Goal: Navigation & Orientation: Find specific page/section

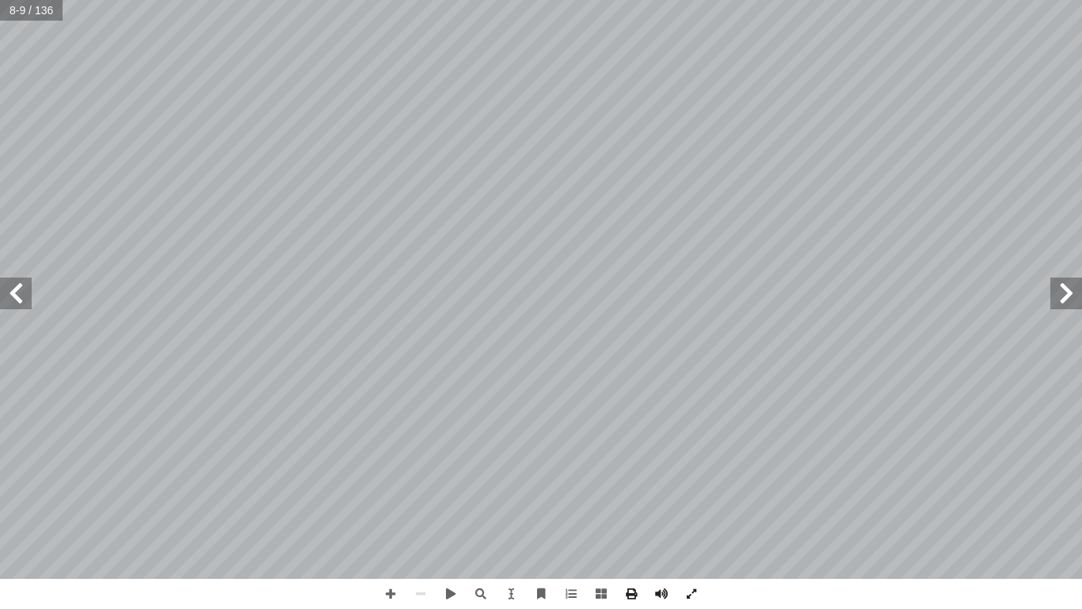
click at [1082, 290] on span at bounding box center [1067, 293] width 32 height 32
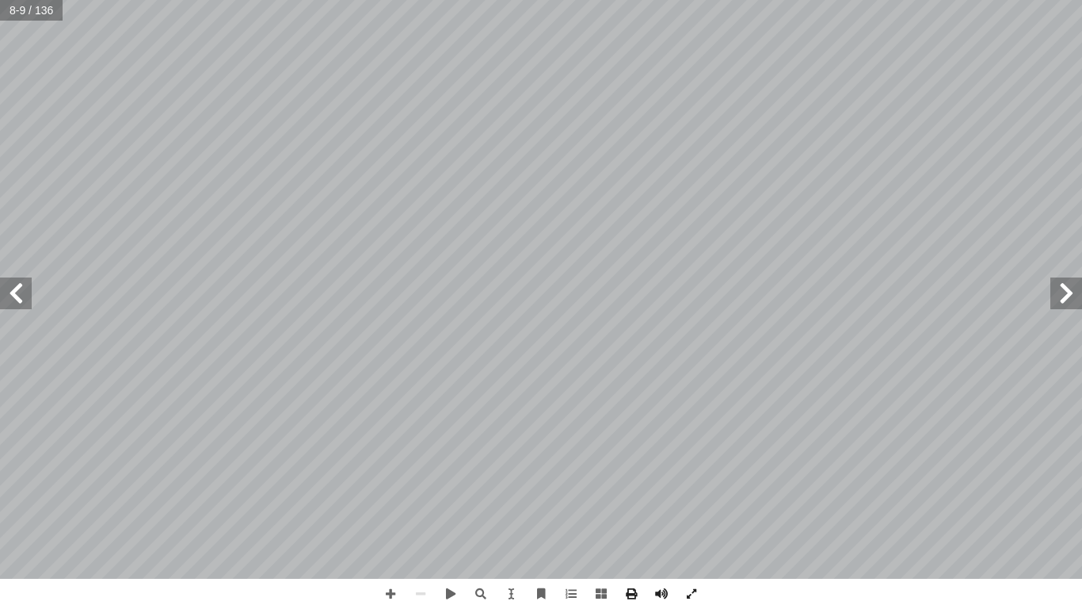
click at [1082, 290] on span at bounding box center [1067, 293] width 32 height 32
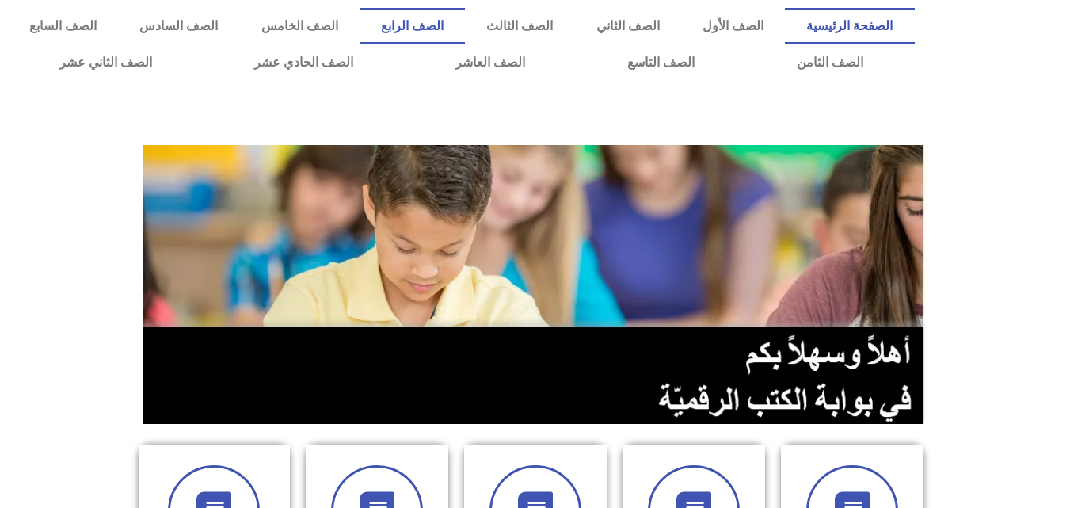
click at [465, 16] on link "الصف الرابع" at bounding box center [412, 26] width 105 height 36
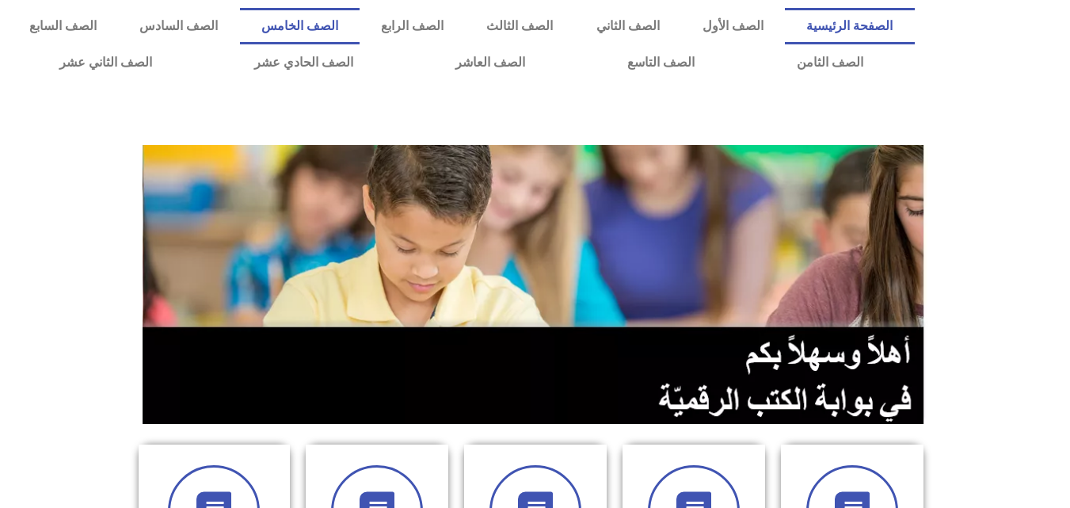
click at [360, 21] on link "الصف الخامس" at bounding box center [300, 26] width 120 height 36
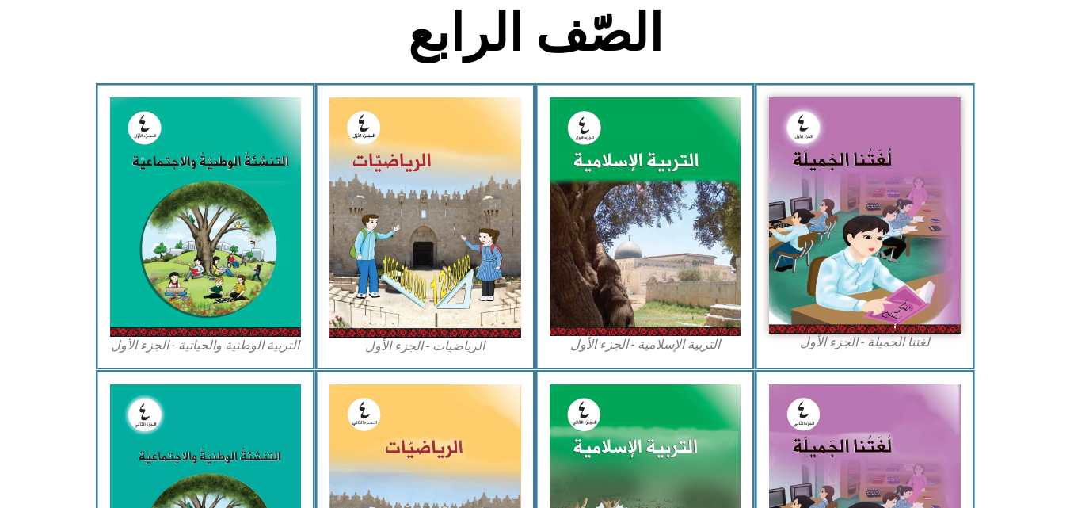
scroll to position [427, 0]
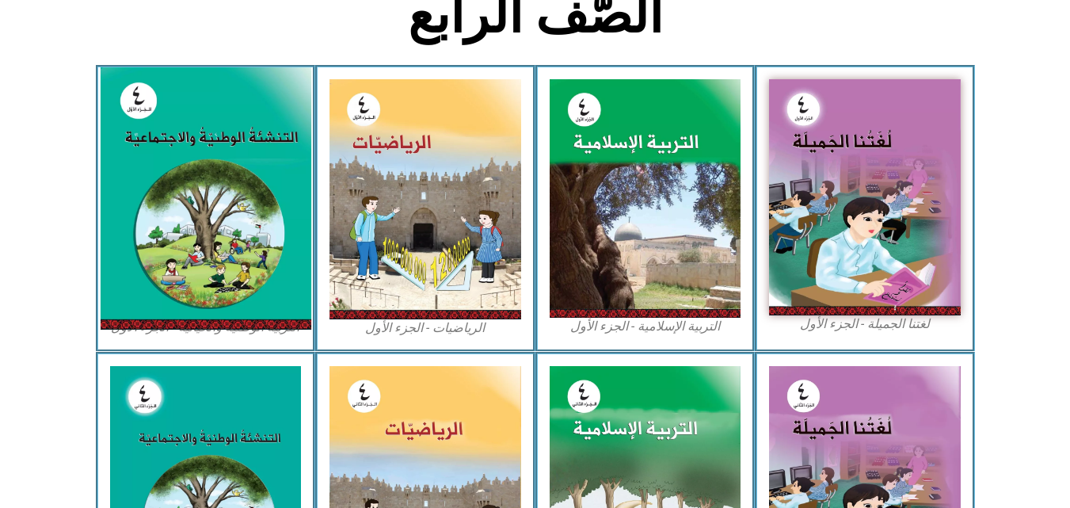
click at [183, 143] on img at bounding box center [205, 198] width 211 height 262
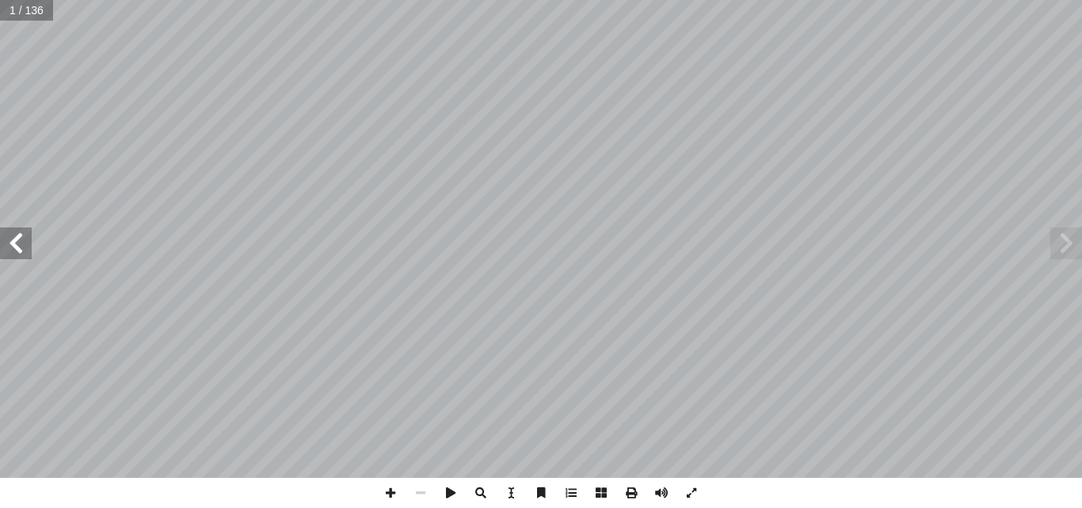
click at [21, 246] on span at bounding box center [16, 243] width 32 height 32
click at [16, 251] on span at bounding box center [16, 243] width 32 height 32
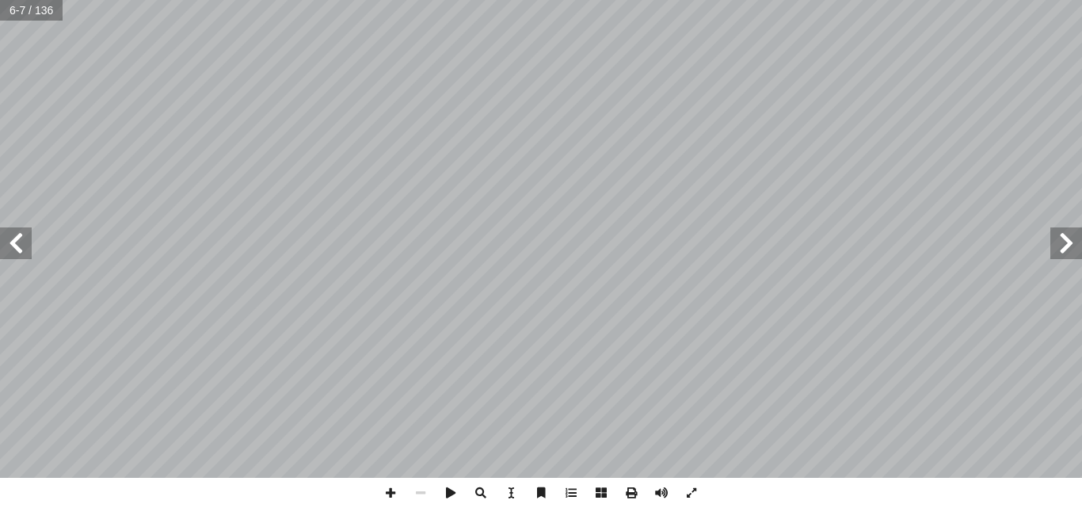
click at [16, 251] on span at bounding box center [16, 243] width 32 height 32
click at [390, 489] on span at bounding box center [391, 493] width 30 height 30
click at [422, 493] on span at bounding box center [421, 493] width 30 height 30
click at [17, 247] on span at bounding box center [16, 243] width 32 height 32
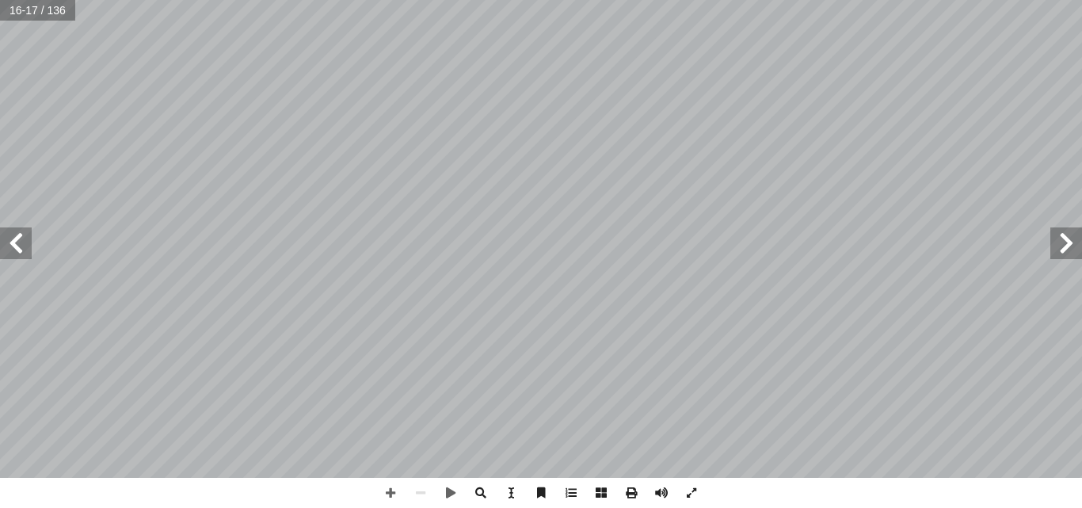
click at [1069, 249] on span at bounding box center [1067, 243] width 32 height 32
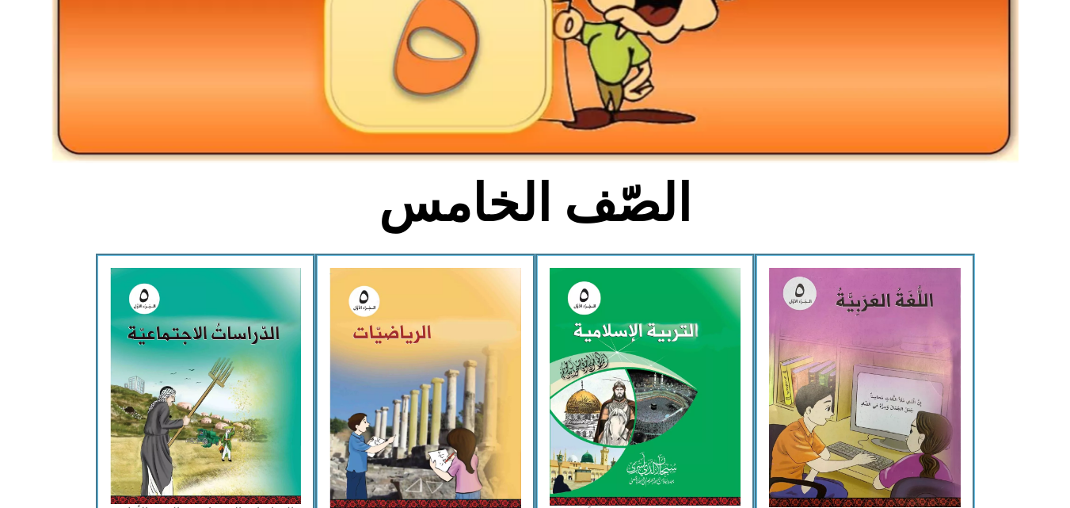
scroll to position [274, 0]
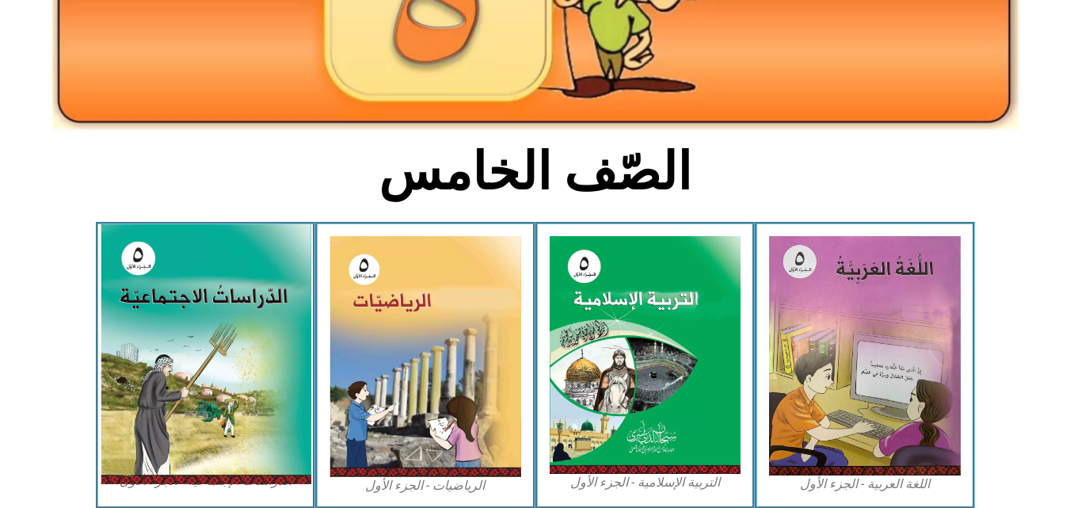
click at [161, 294] on img at bounding box center [205, 354] width 211 height 260
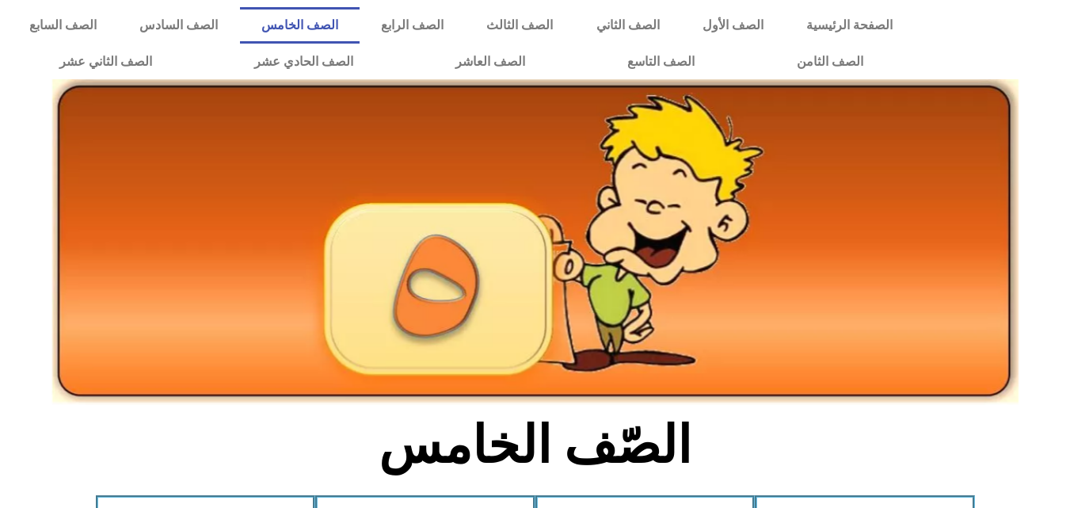
scroll to position [0, 0]
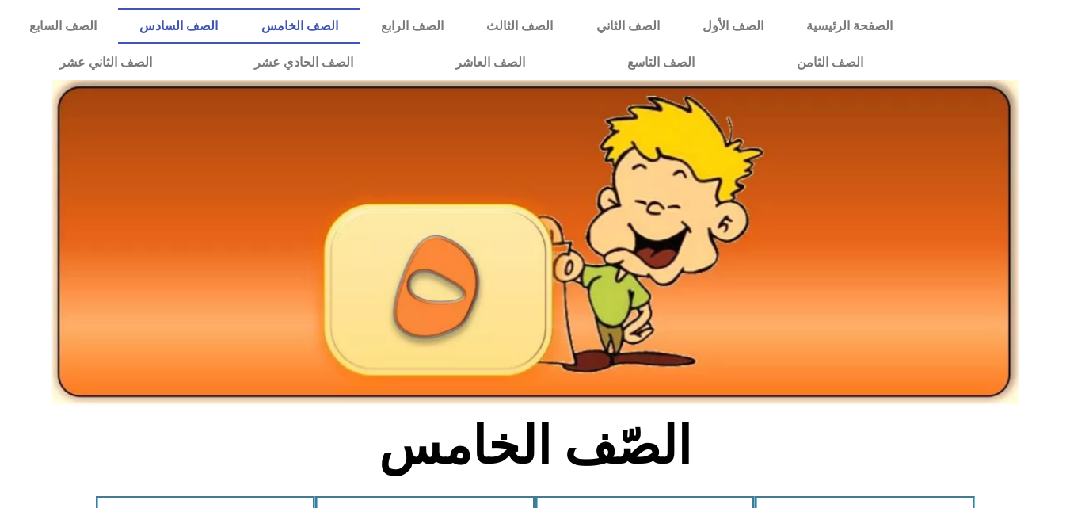
click at [239, 17] on link "الصف السادس" at bounding box center [178, 26] width 121 height 36
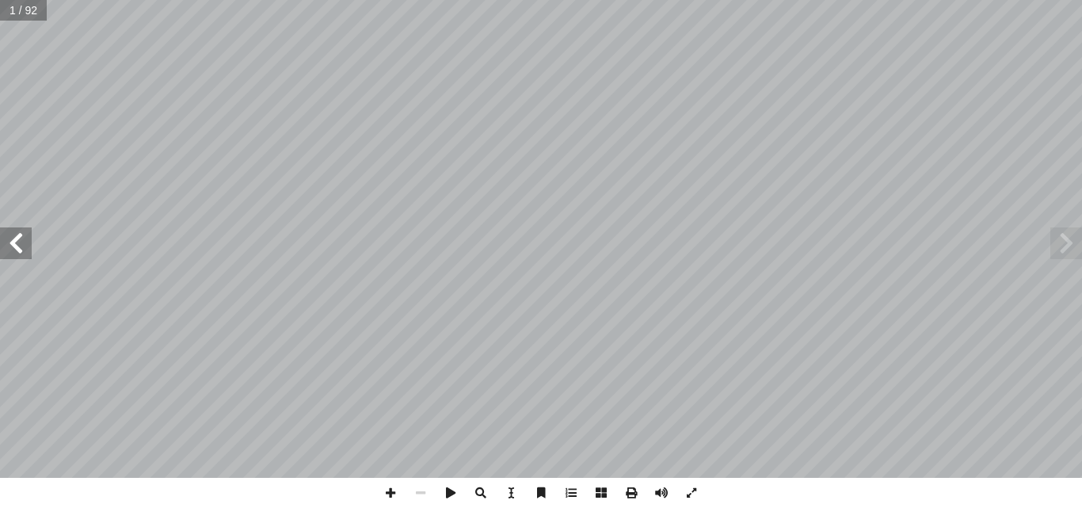
click at [10, 254] on span at bounding box center [16, 243] width 32 height 32
click at [388, 497] on span at bounding box center [391, 493] width 30 height 30
click at [17, 249] on span at bounding box center [16, 243] width 32 height 32
click at [19, 257] on span at bounding box center [16, 243] width 32 height 32
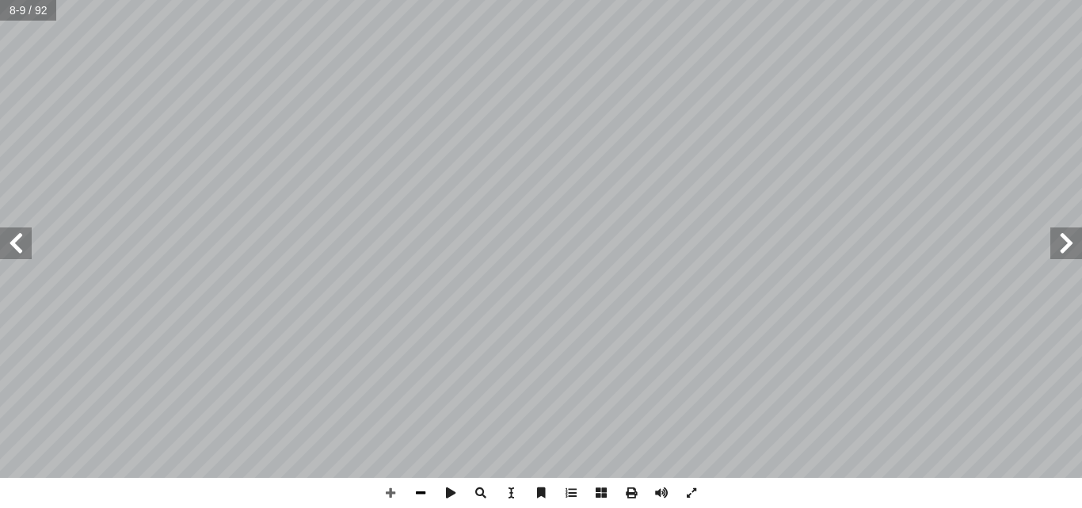
click at [422, 489] on span at bounding box center [421, 493] width 30 height 30
click at [392, 490] on span at bounding box center [391, 493] width 30 height 30
click at [19, 254] on span at bounding box center [16, 243] width 32 height 32
click at [422, 493] on span at bounding box center [421, 493] width 30 height 30
click at [393, 498] on span at bounding box center [391, 493] width 30 height 30
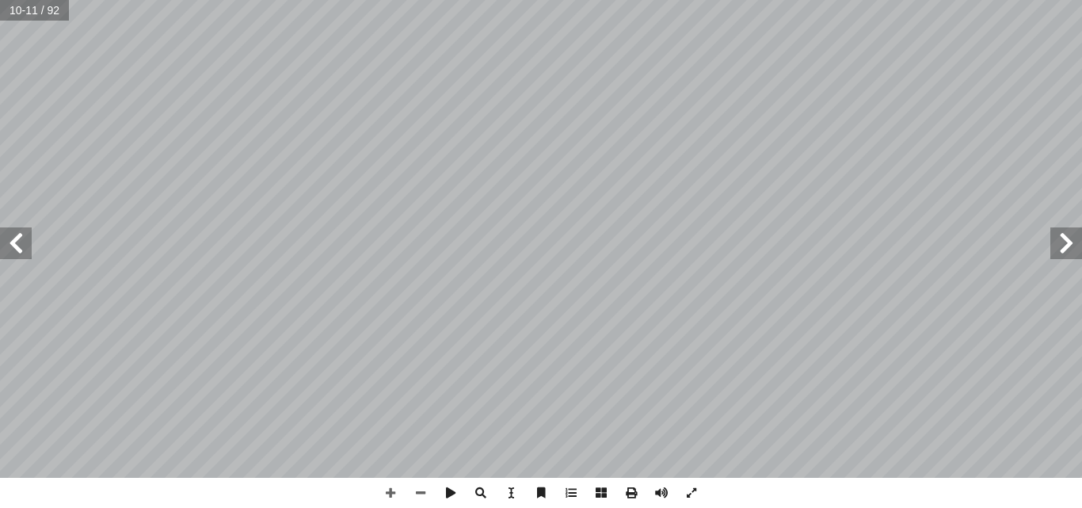
click at [1067, 250] on span at bounding box center [1067, 243] width 32 height 32
click at [17, 241] on span at bounding box center [16, 243] width 32 height 32
click at [19, 246] on span at bounding box center [16, 243] width 32 height 32
click at [422, 490] on span at bounding box center [421, 493] width 30 height 30
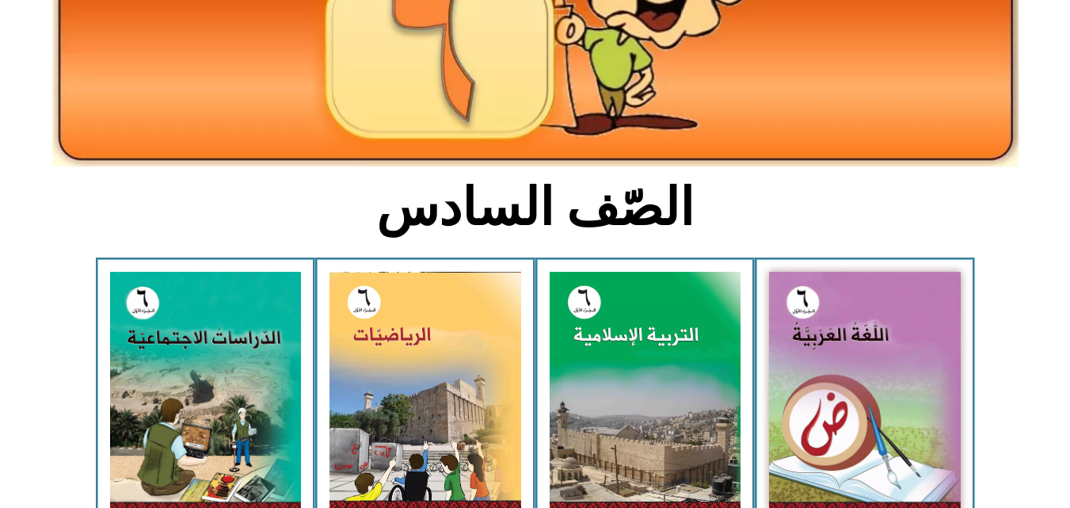
scroll to position [243, 0]
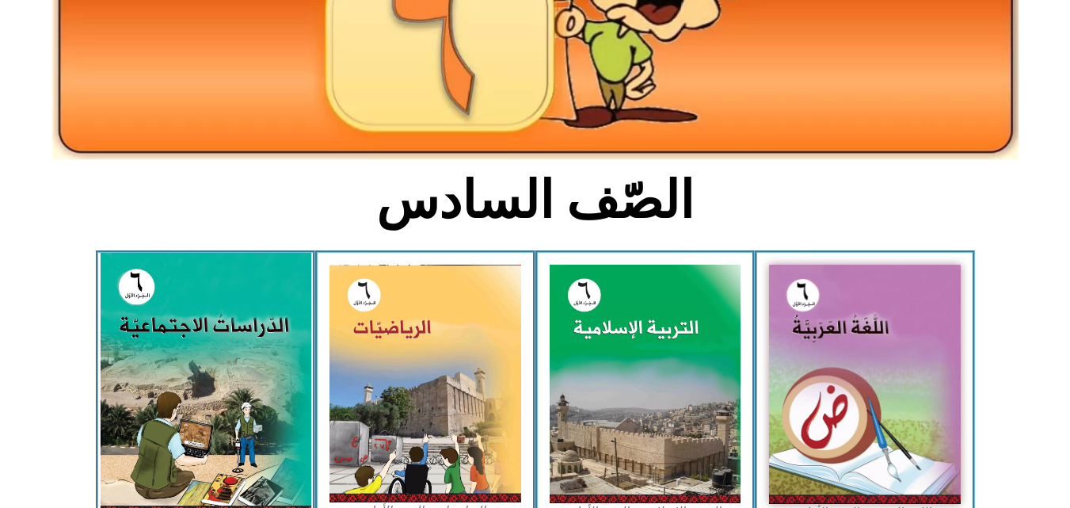
click at [214, 409] on img at bounding box center [205, 384] width 211 height 263
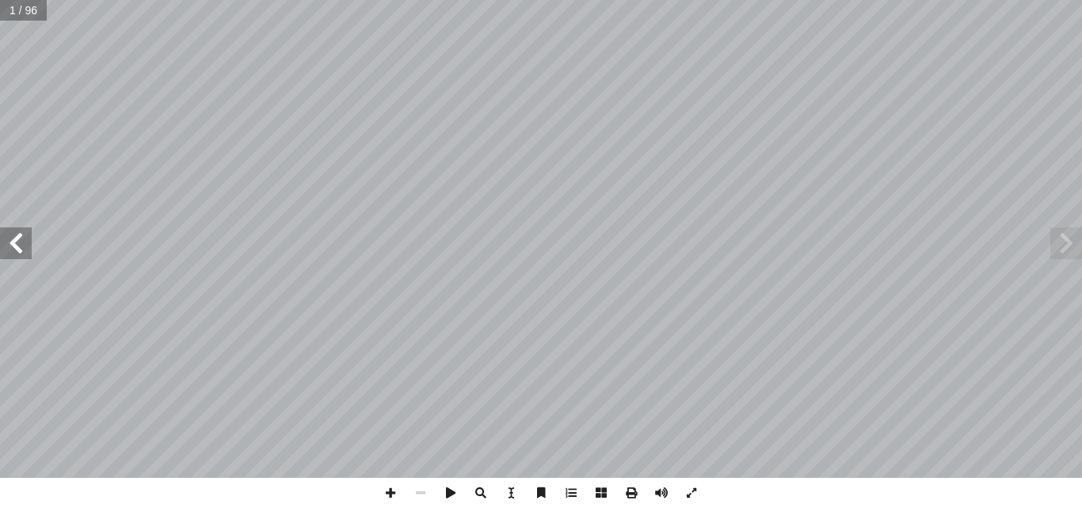
click at [20, 250] on span at bounding box center [16, 243] width 32 height 32
